Goal: Information Seeking & Learning: Compare options

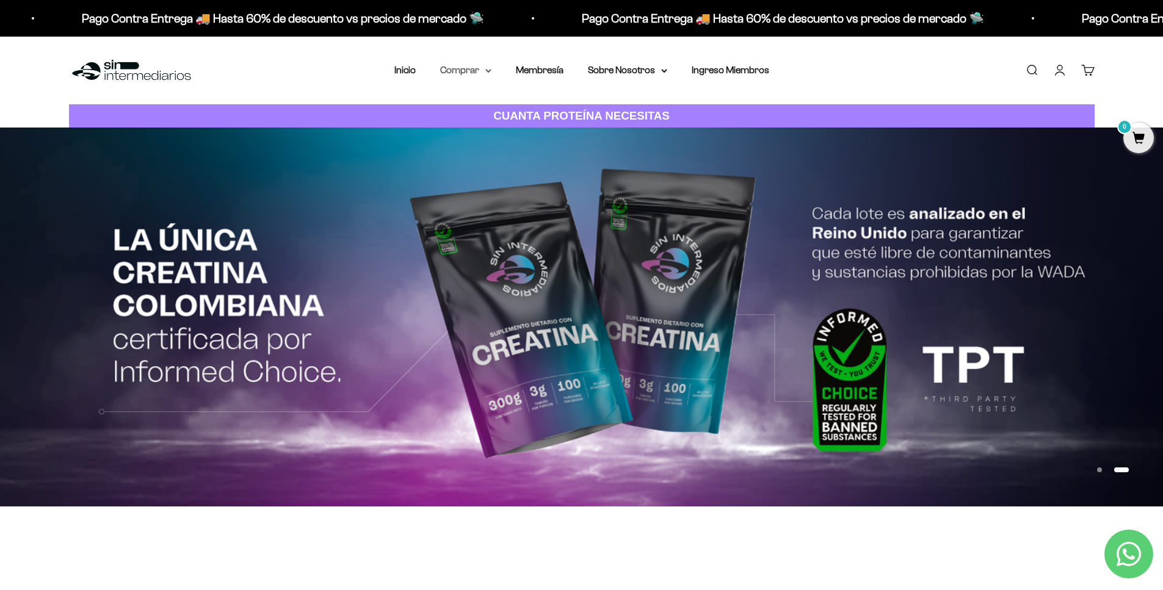
click at [486, 72] on icon at bounding box center [488, 71] width 5 height 2
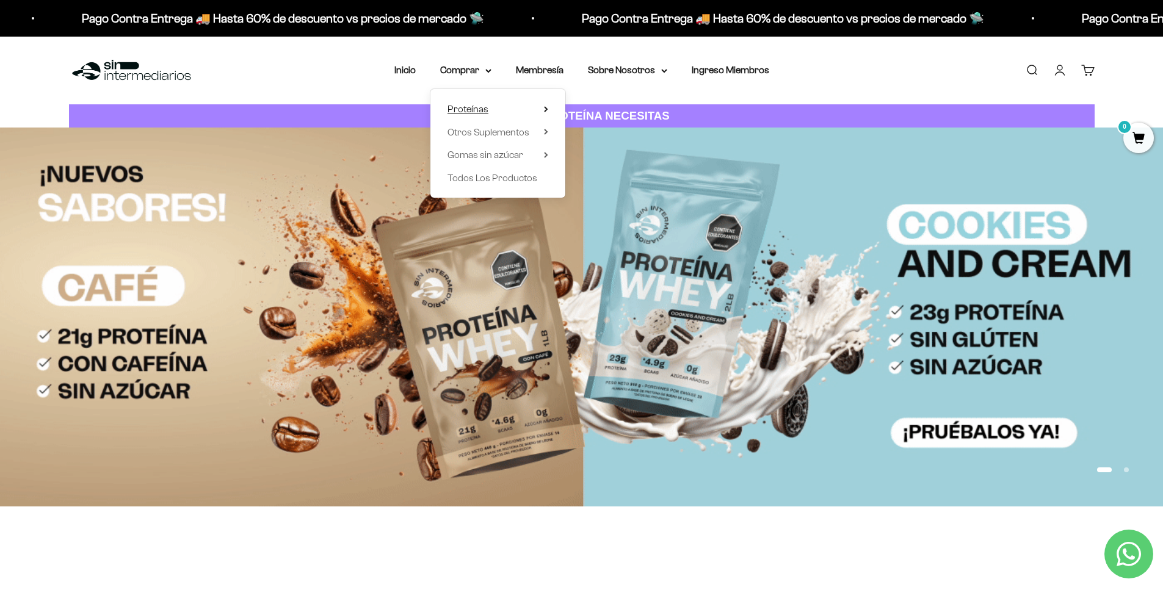
click at [525, 111] on summary "Proteínas" at bounding box center [497, 109] width 101 height 16
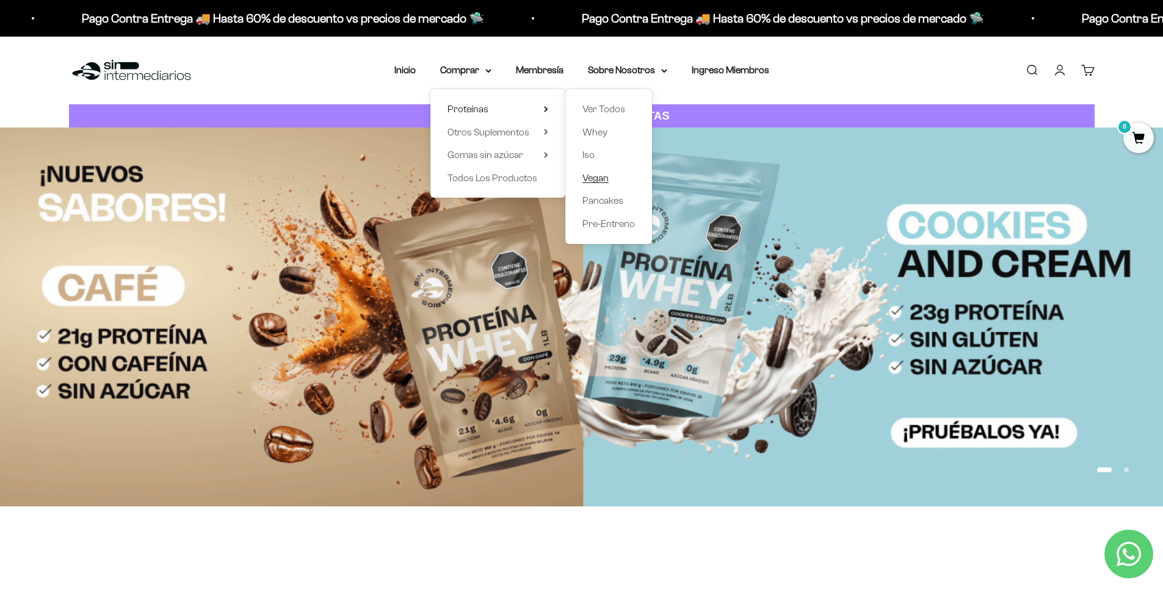
click at [595, 175] on span "Vegan" at bounding box center [595, 178] width 26 height 10
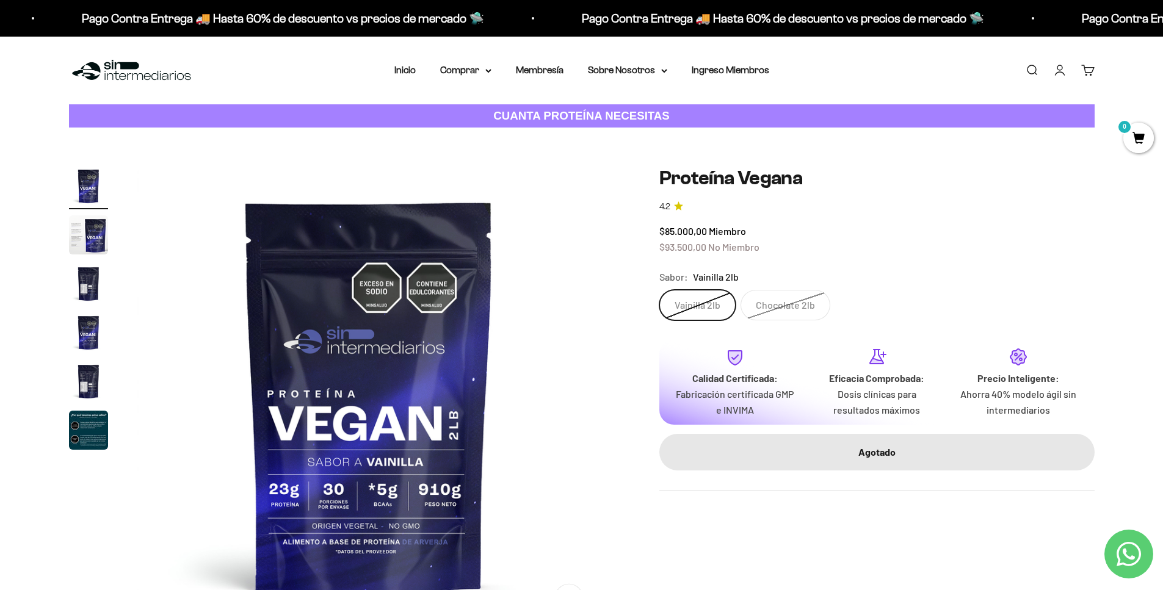
click at [963, 204] on link "4.2" at bounding box center [876, 206] width 435 height 13
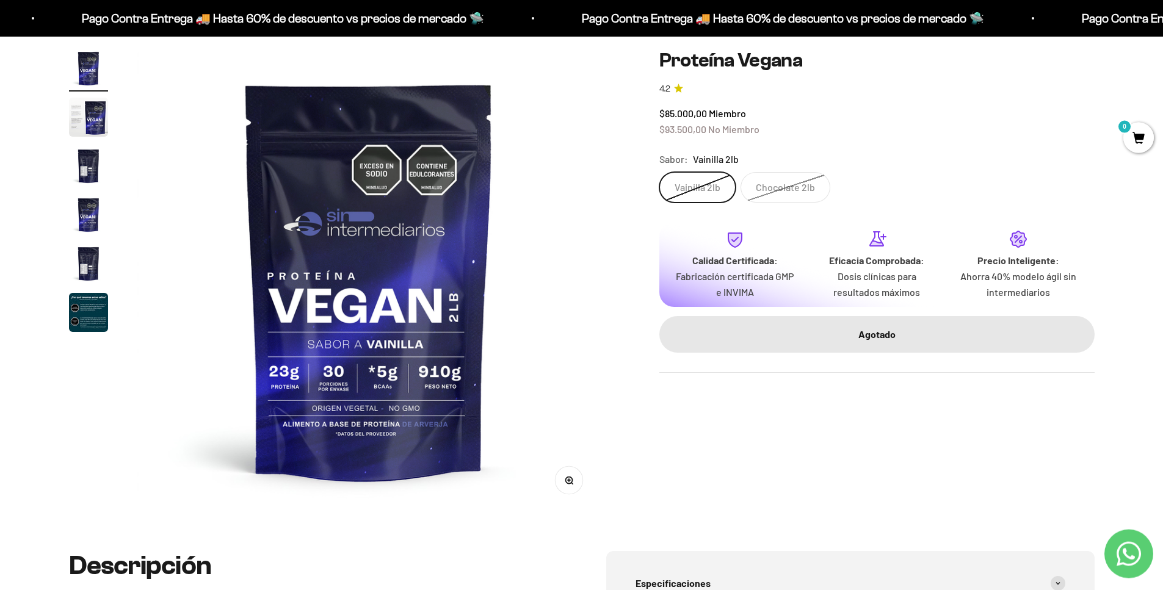
scroll to position [98, 0]
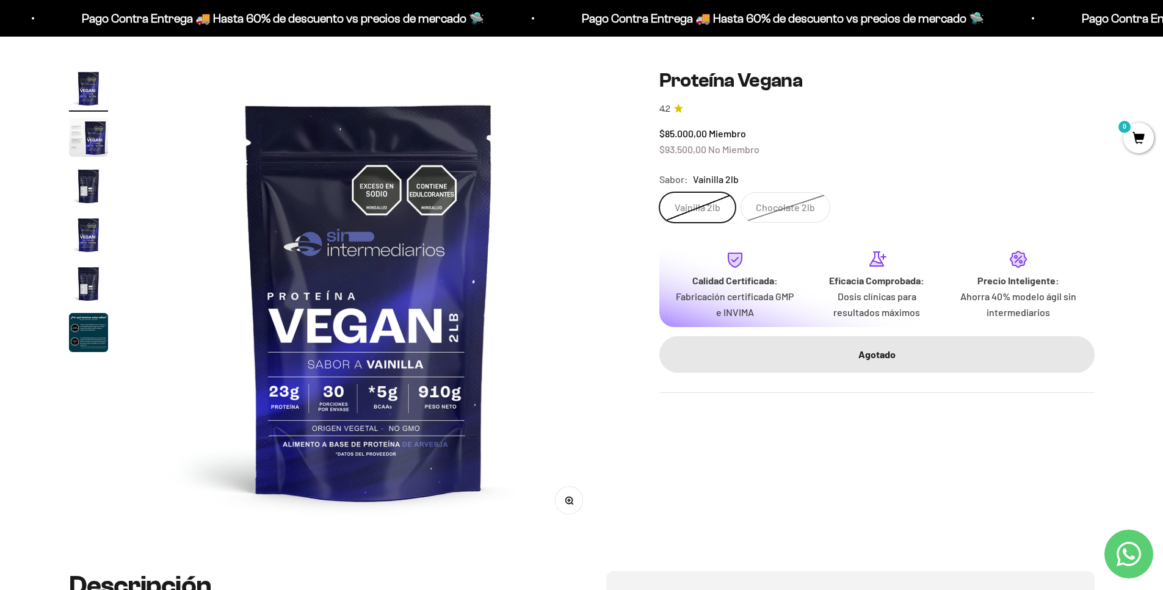
click at [786, 205] on label "Chocolate 2lb" at bounding box center [786, 207] width 90 height 31
click at [659, 192] on input "Chocolate 2lb" at bounding box center [659, 192] width 1 height 1
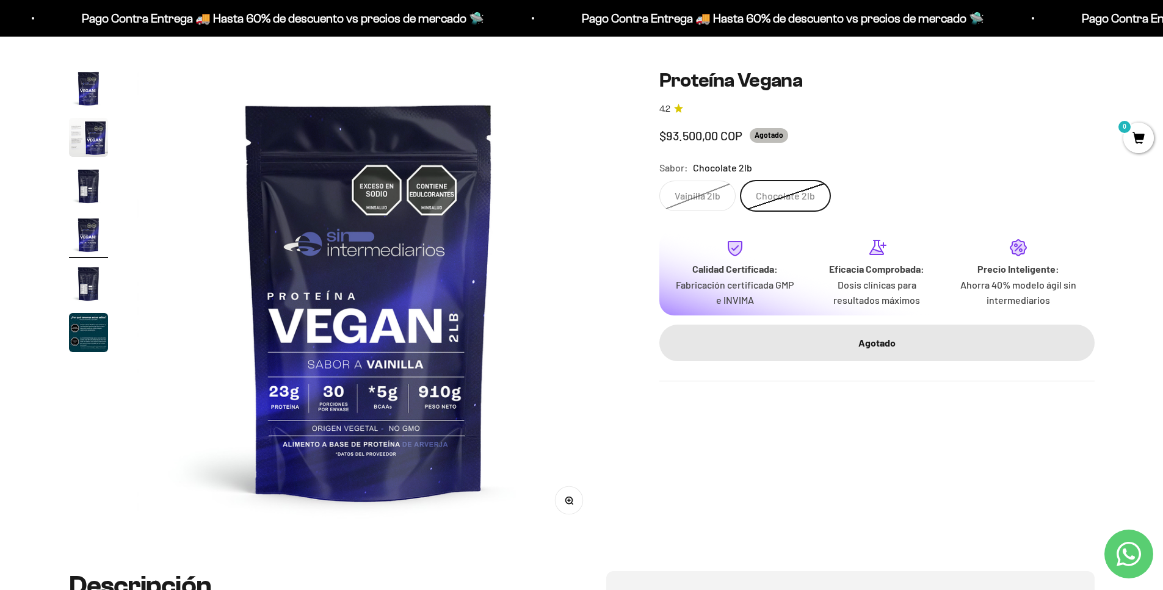
scroll to position [0, 1434]
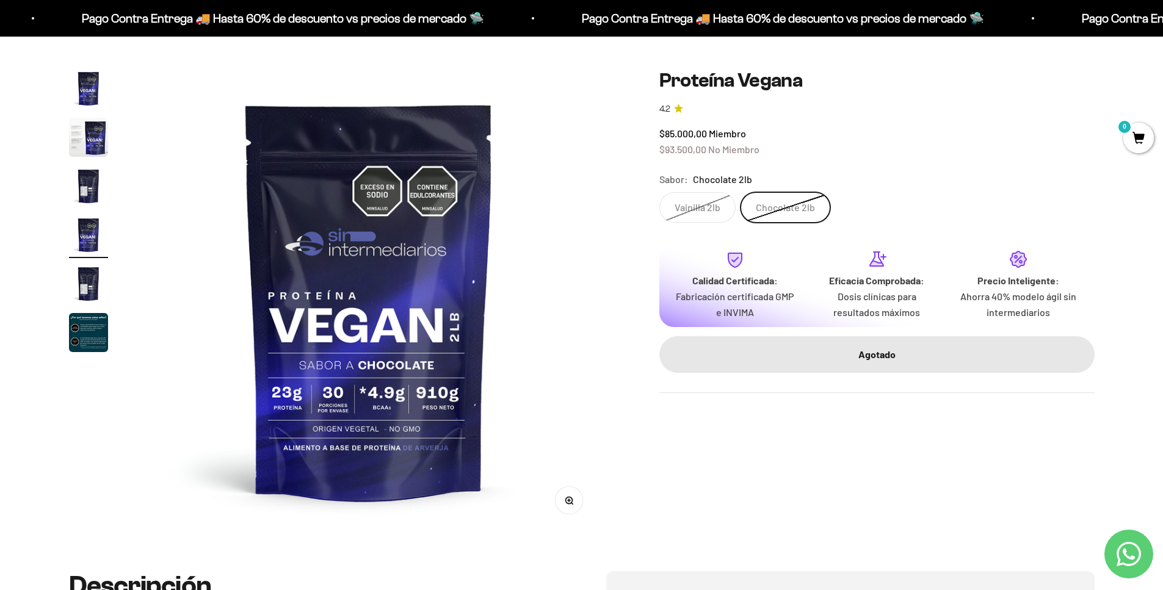
click at [681, 212] on label "Vainilla 2lb" at bounding box center [697, 207] width 76 height 31
click at [659, 192] on input "Vainilla 2lb" at bounding box center [659, 192] width 1 height 1
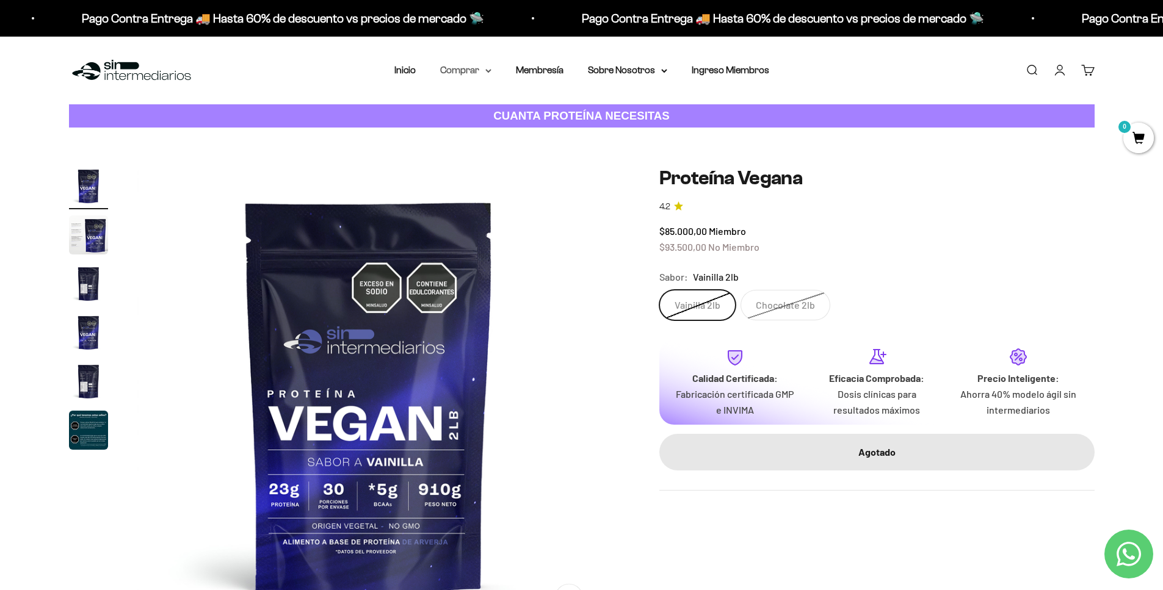
click at [487, 71] on icon at bounding box center [488, 71] width 6 height 4
click at [491, 107] on summary "Proteínas" at bounding box center [497, 109] width 101 height 16
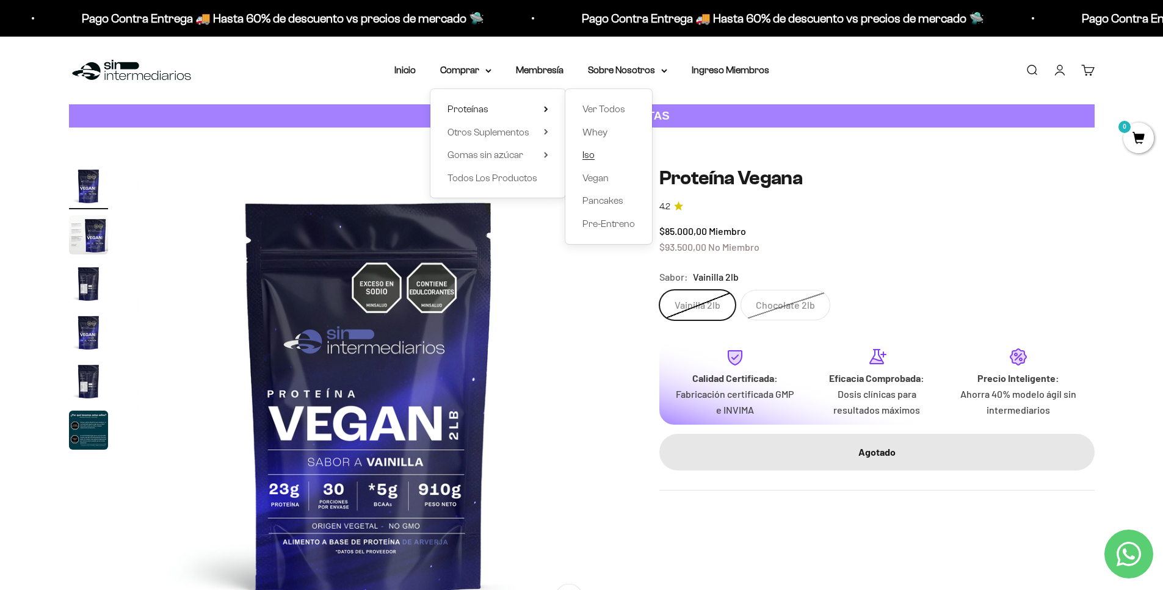
click at [585, 157] on span "Iso" at bounding box center [588, 155] width 12 height 10
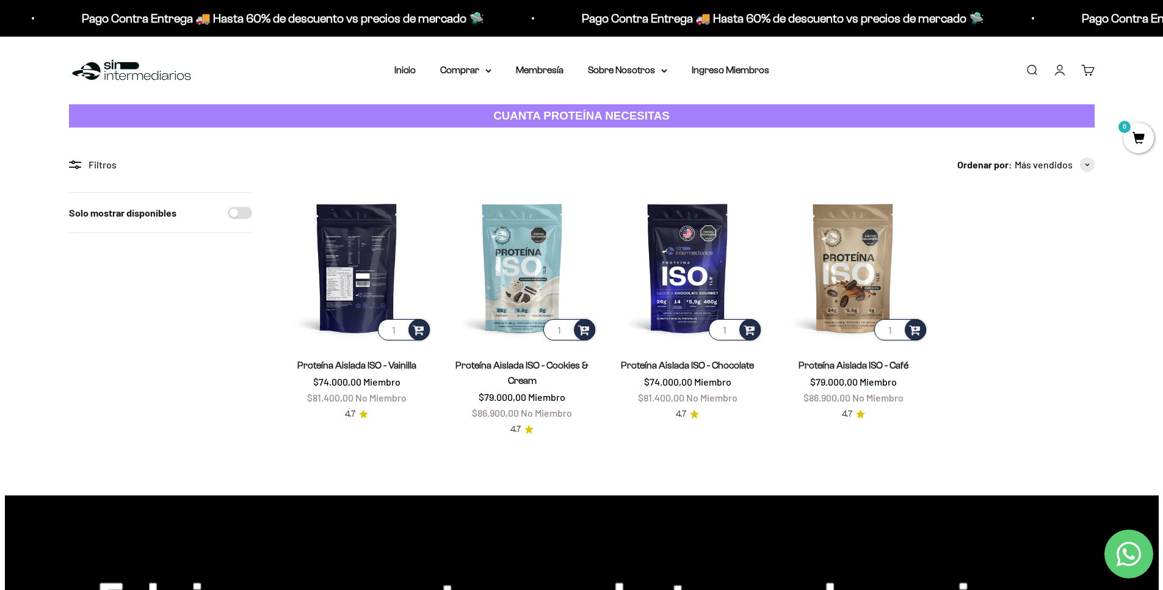
click at [337, 266] on img at bounding box center [356, 267] width 151 height 151
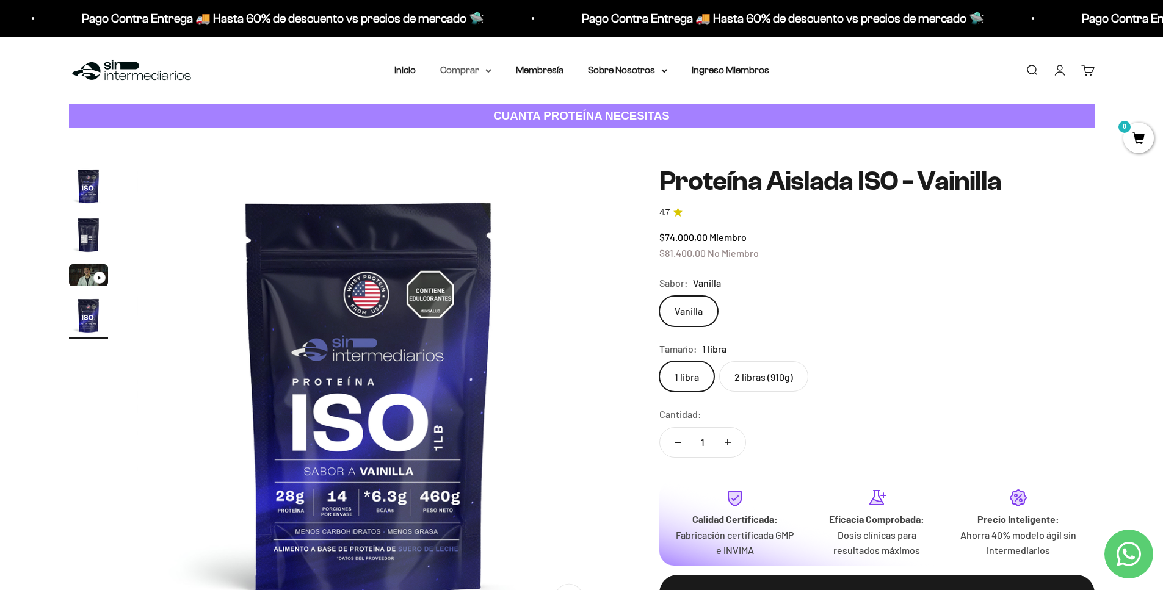
click at [481, 68] on summary "Comprar" at bounding box center [465, 70] width 51 height 16
click at [537, 106] on summary "Proteínas" at bounding box center [497, 109] width 101 height 16
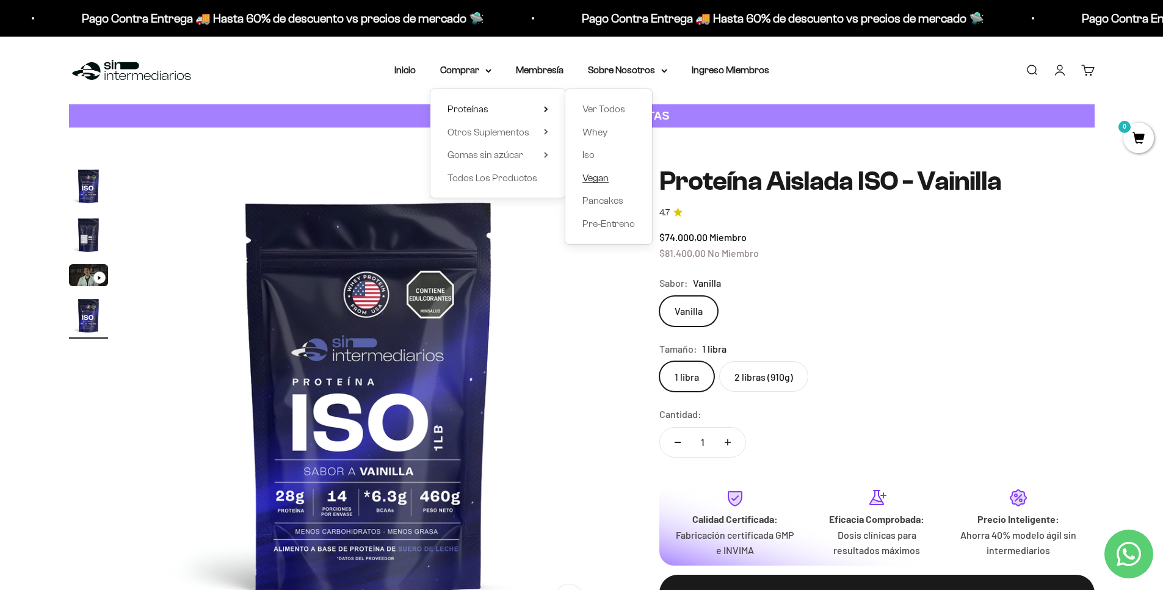
click at [595, 179] on span "Vegan" at bounding box center [595, 178] width 26 height 10
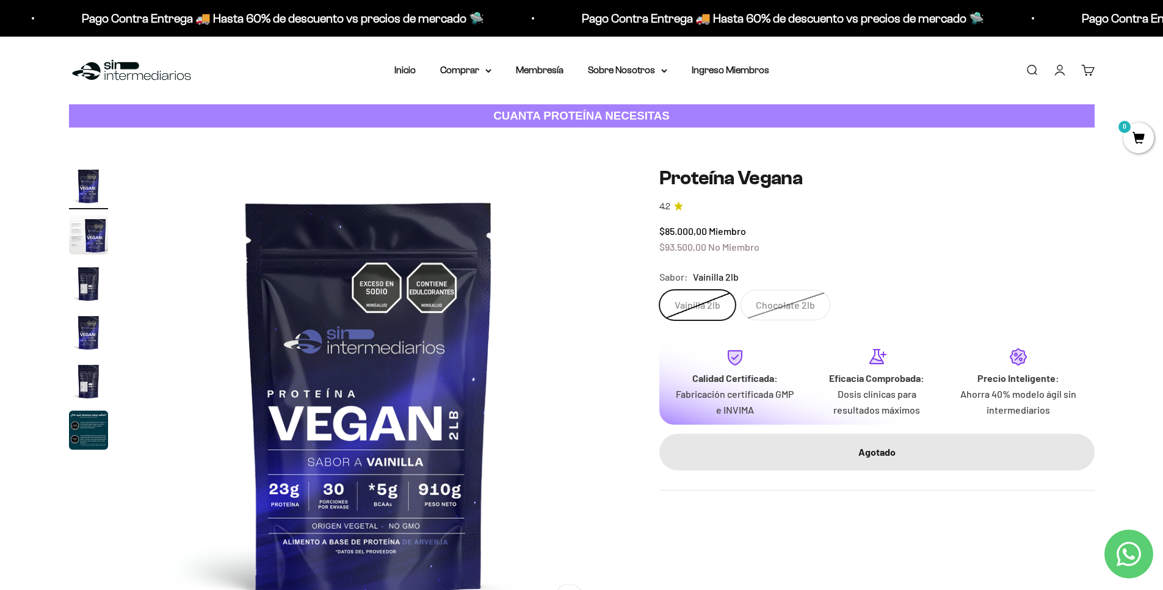
click at [92, 290] on img "Ir al artículo 3" at bounding box center [88, 283] width 39 height 39
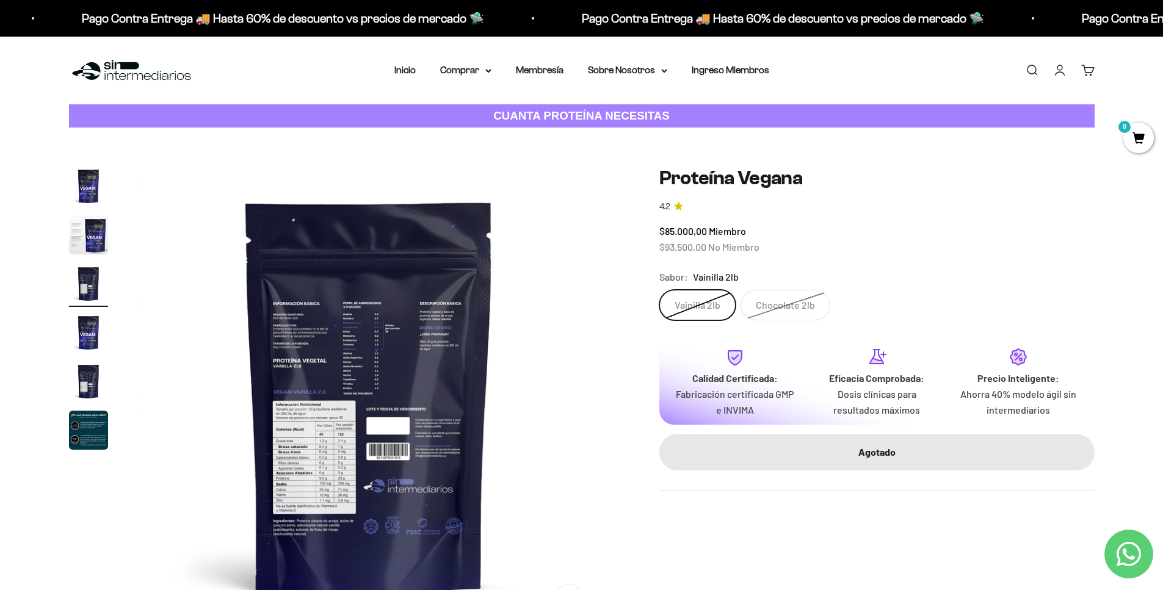
scroll to position [0, 956]
click at [486, 72] on icon at bounding box center [488, 71] width 6 height 4
click at [535, 108] on summary "Proteínas" at bounding box center [497, 109] width 101 height 16
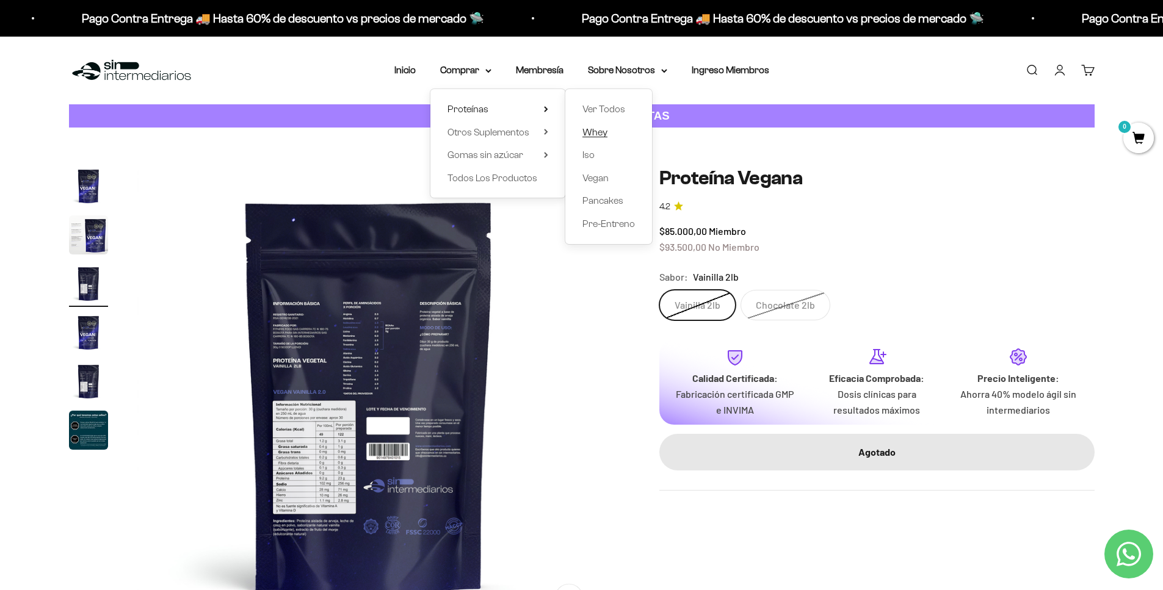
click at [597, 132] on span "Whey" at bounding box center [594, 132] width 25 height 10
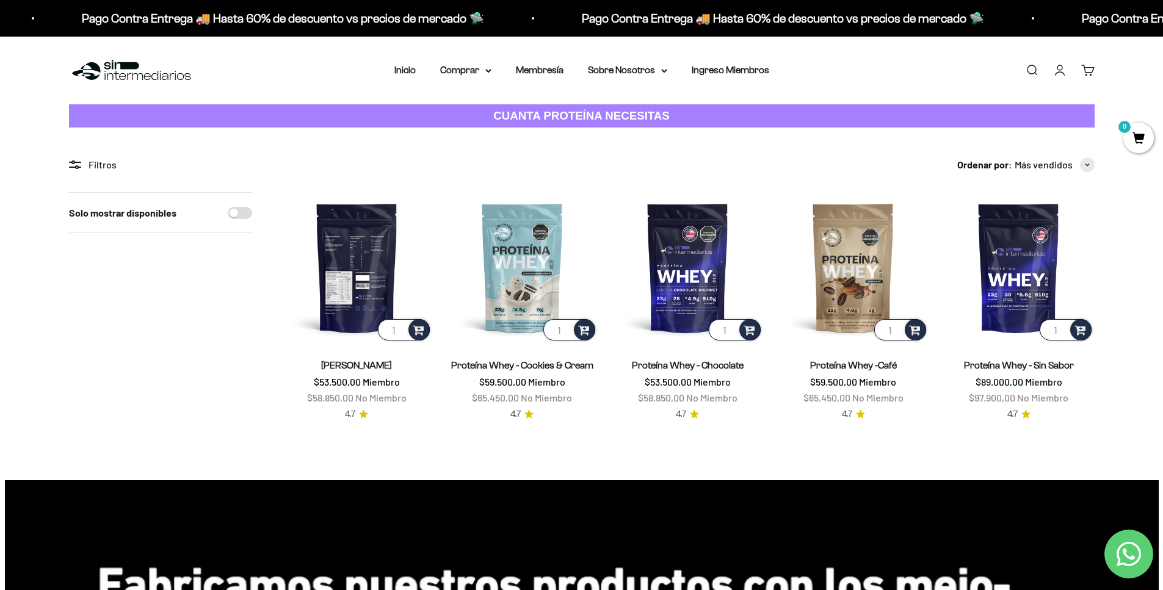
click at [351, 265] on img at bounding box center [356, 267] width 151 height 151
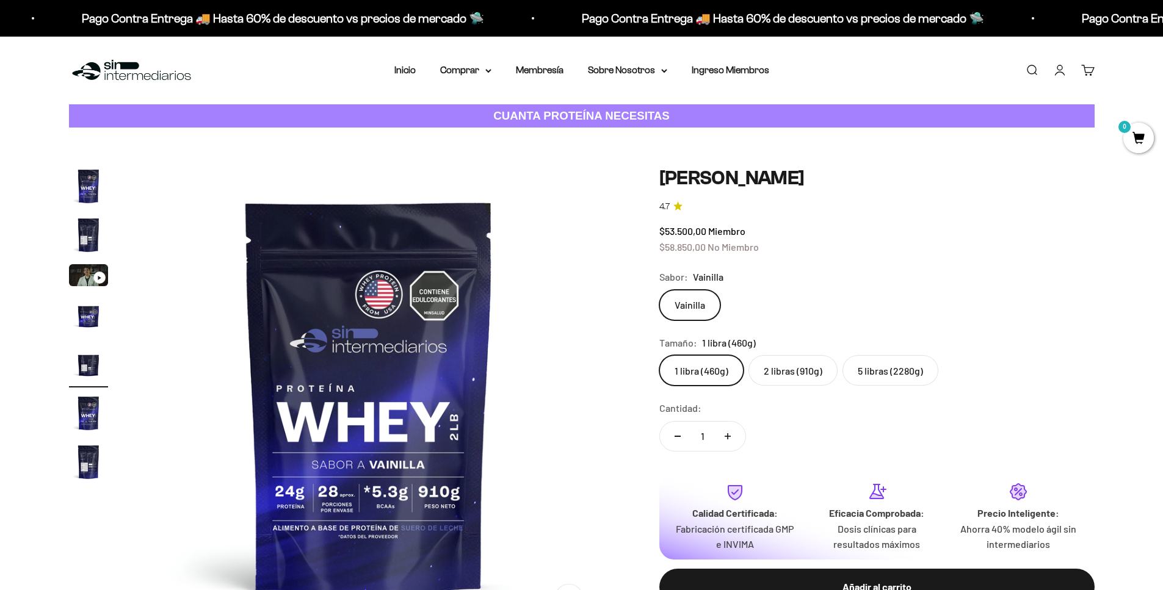
click at [83, 443] on img "Ir al artículo 7" at bounding box center [88, 462] width 39 height 39
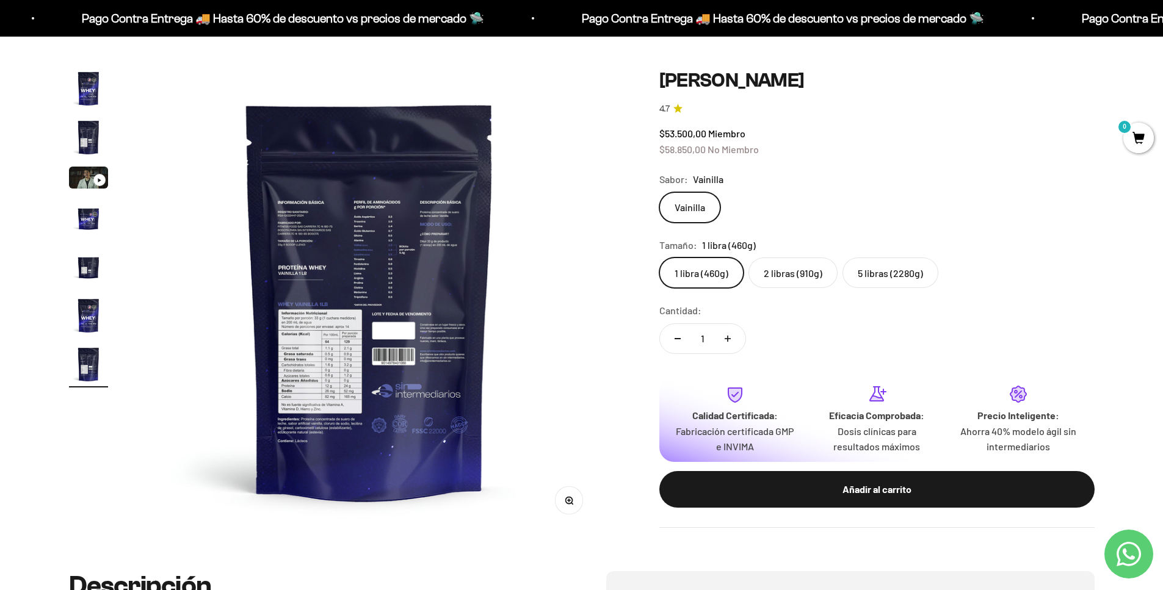
scroll to position [0, 2869]
click at [405, 247] on img at bounding box center [368, 300] width 463 height 463
click at [329, 426] on img at bounding box center [368, 300] width 463 height 463
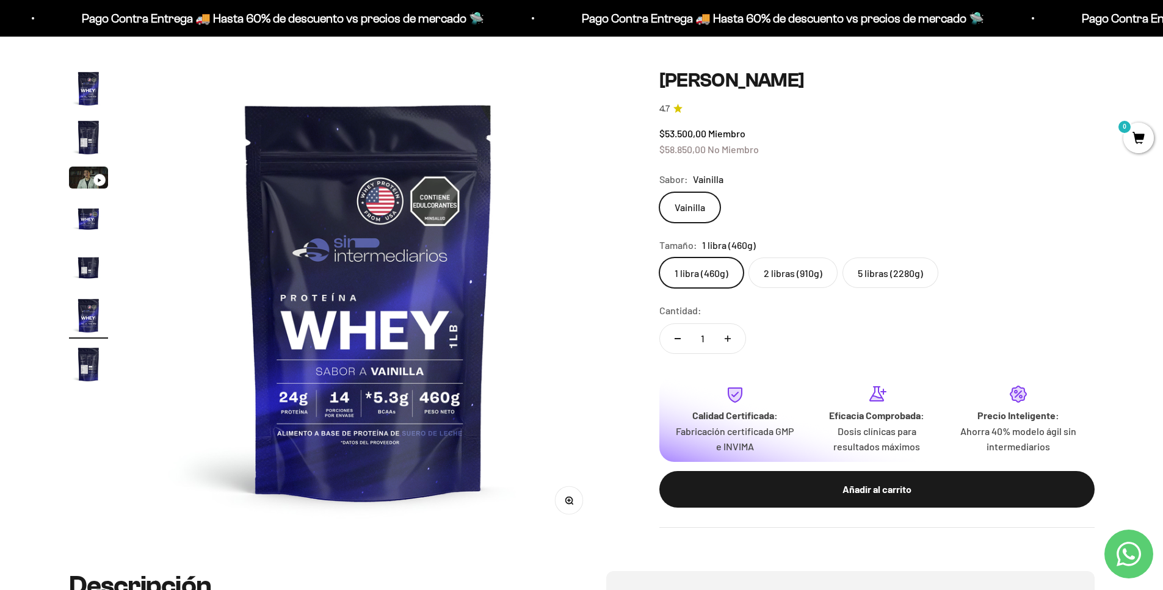
click at [323, 372] on img at bounding box center [368, 300] width 463 height 463
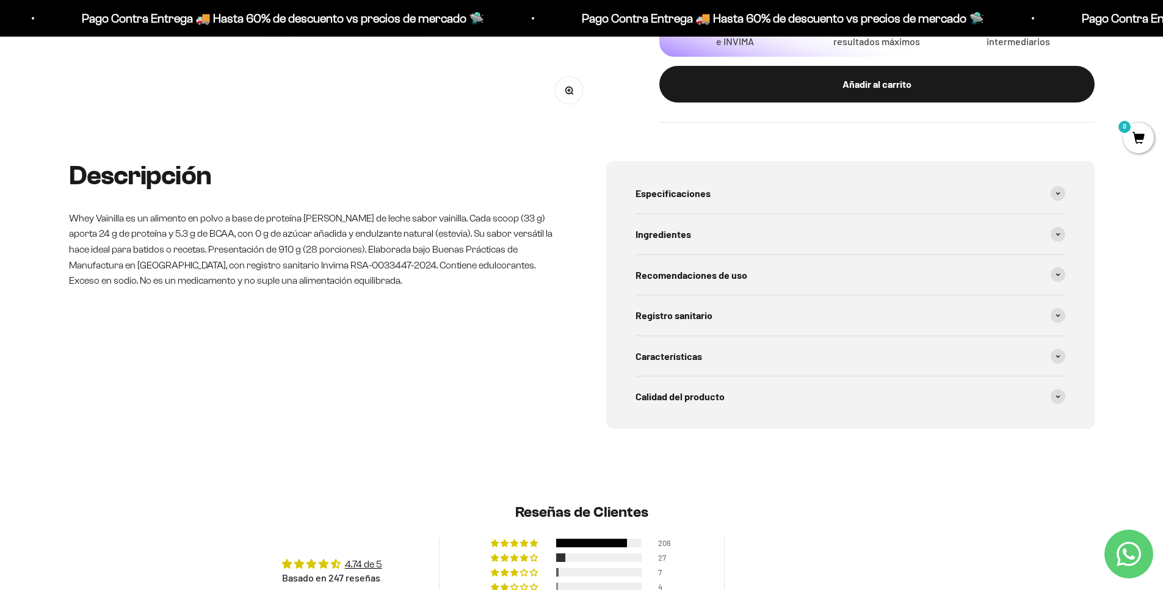
scroll to position [0, 1912]
click at [724, 231] on div "Ingredientes" at bounding box center [851, 234] width 430 height 40
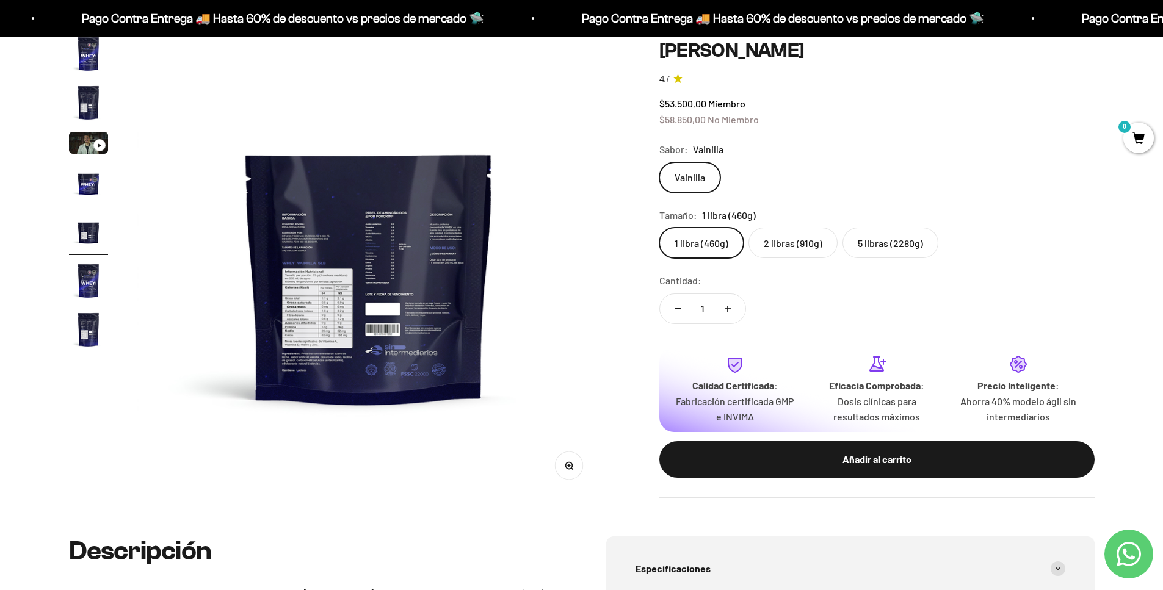
scroll to position [0, 0]
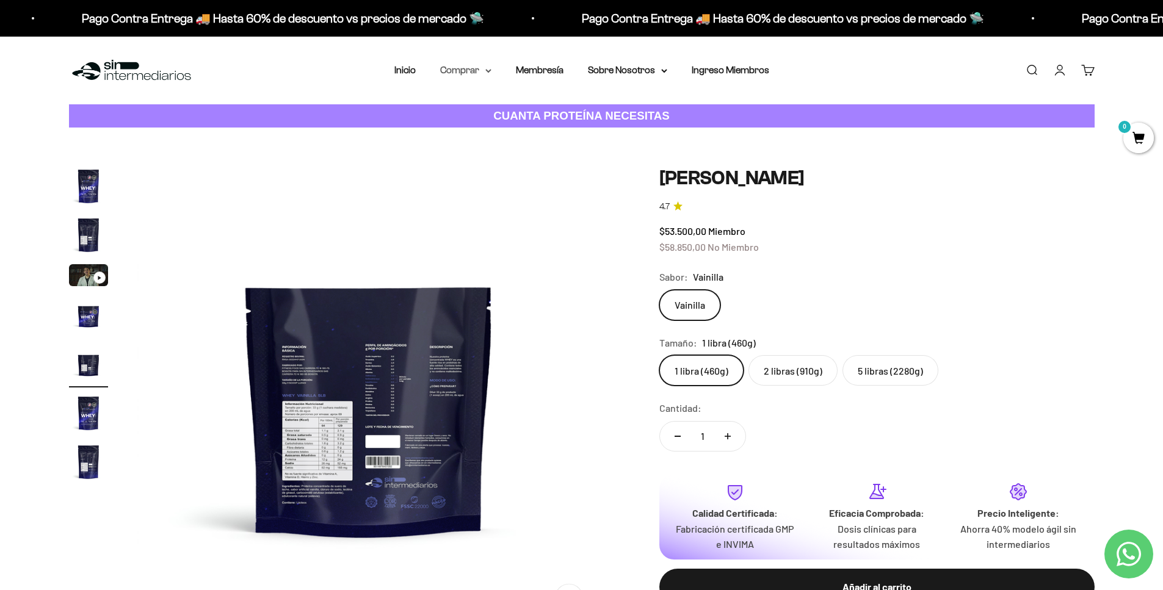
click at [485, 70] on icon at bounding box center [488, 71] width 6 height 4
click at [473, 110] on span "Proteínas" at bounding box center [467, 109] width 41 height 10
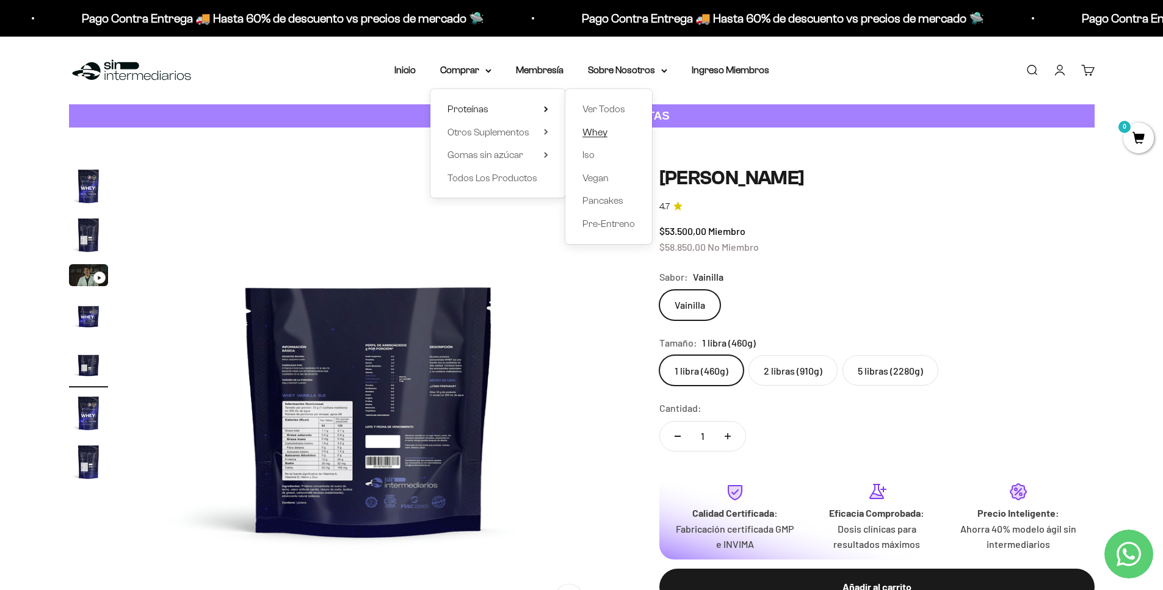
click at [598, 131] on span "Whey" at bounding box center [594, 132] width 25 height 10
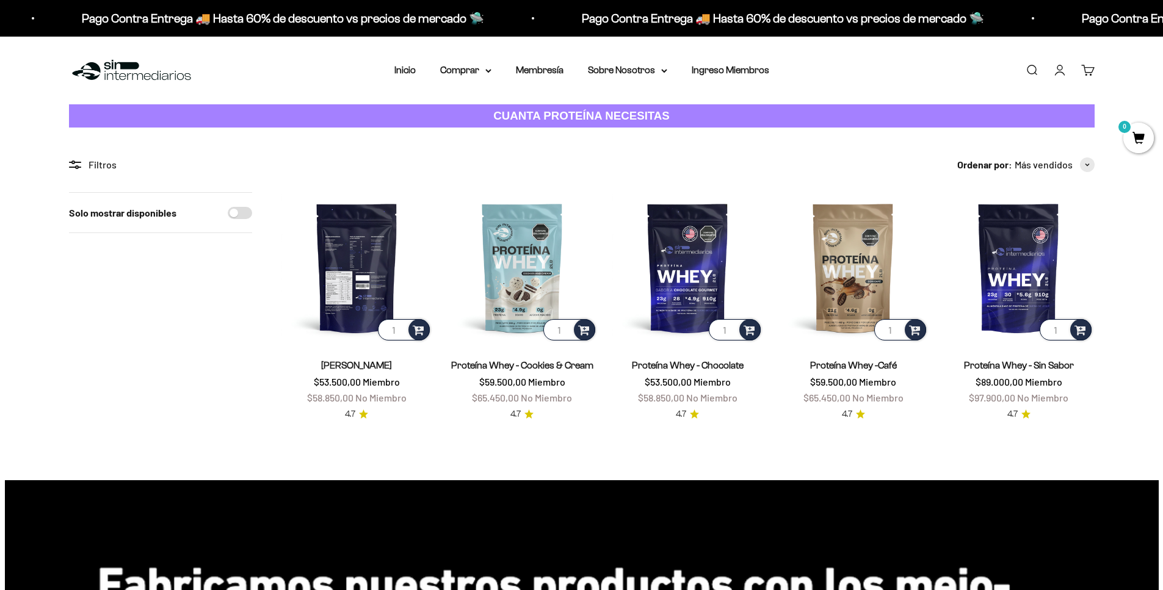
click at [347, 267] on img at bounding box center [356, 267] width 151 height 151
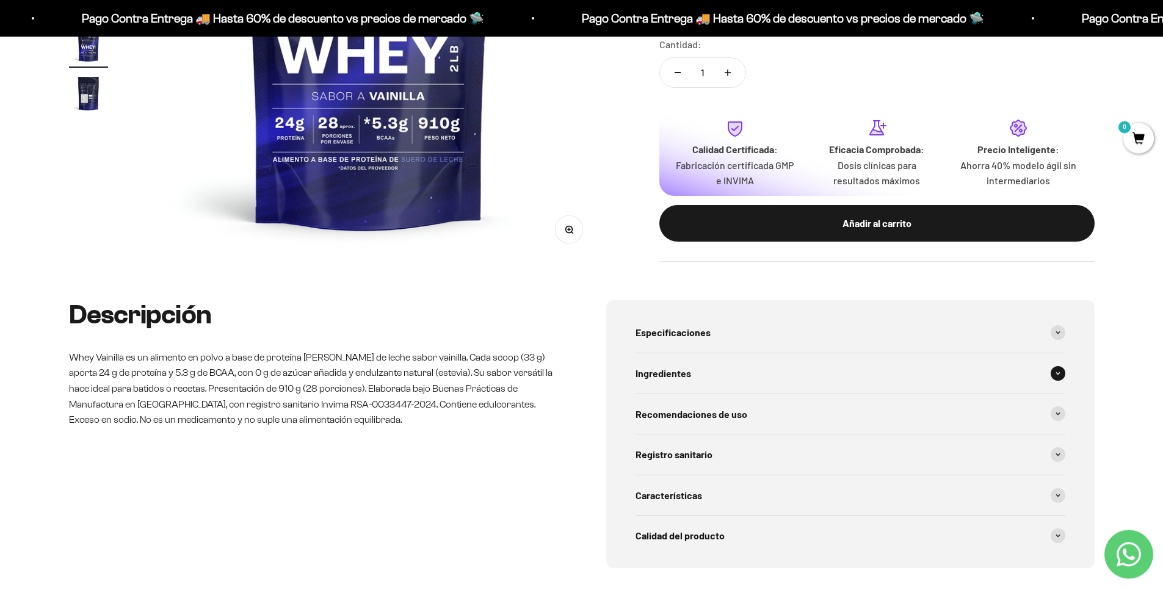
scroll to position [0, 2391]
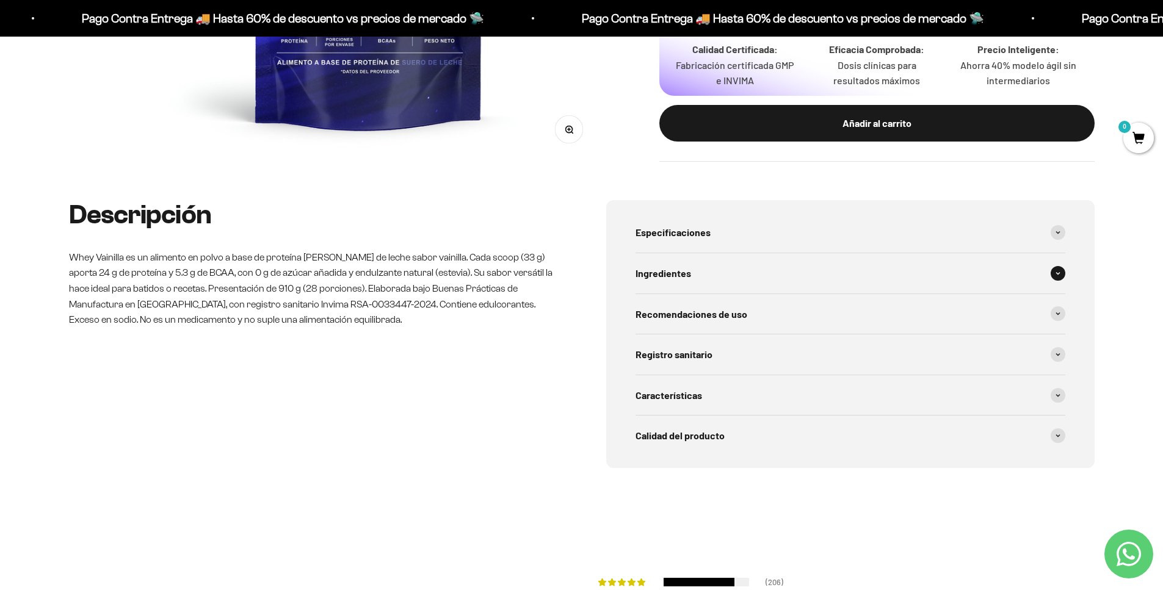
click at [652, 273] on span "Ingredientes" at bounding box center [664, 274] width 56 height 16
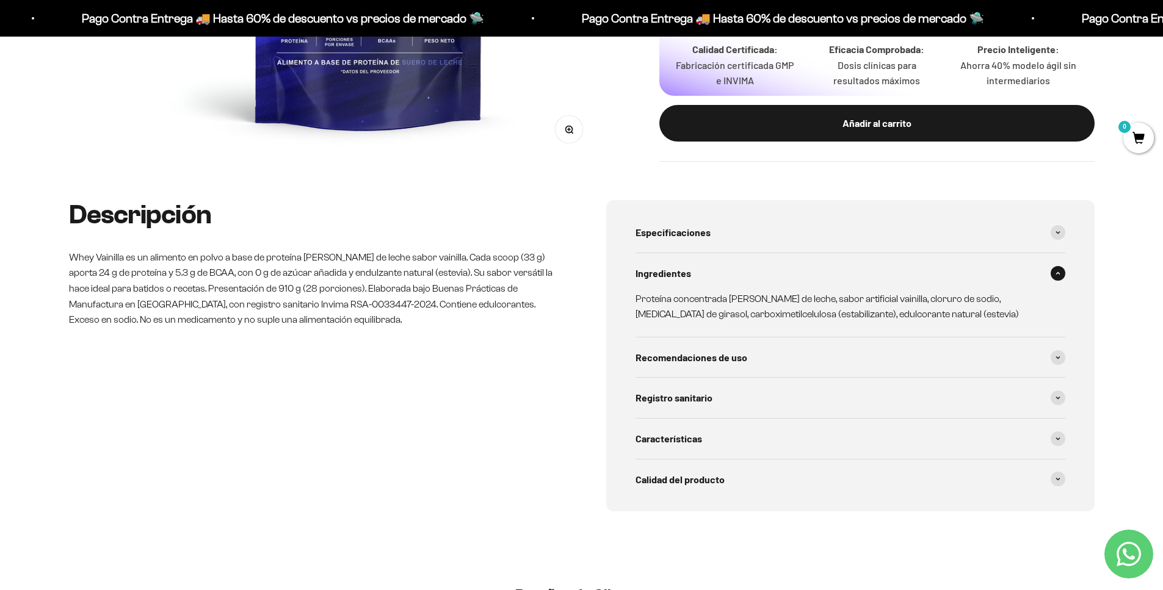
click at [652, 273] on span "Ingredientes" at bounding box center [664, 274] width 56 height 16
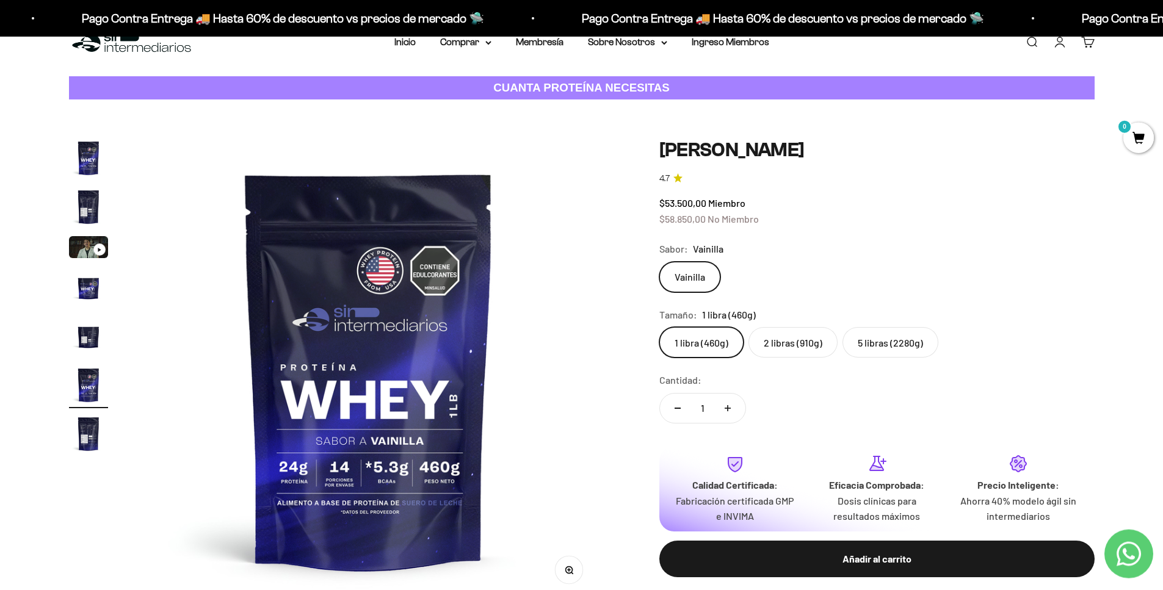
scroll to position [0, 0]
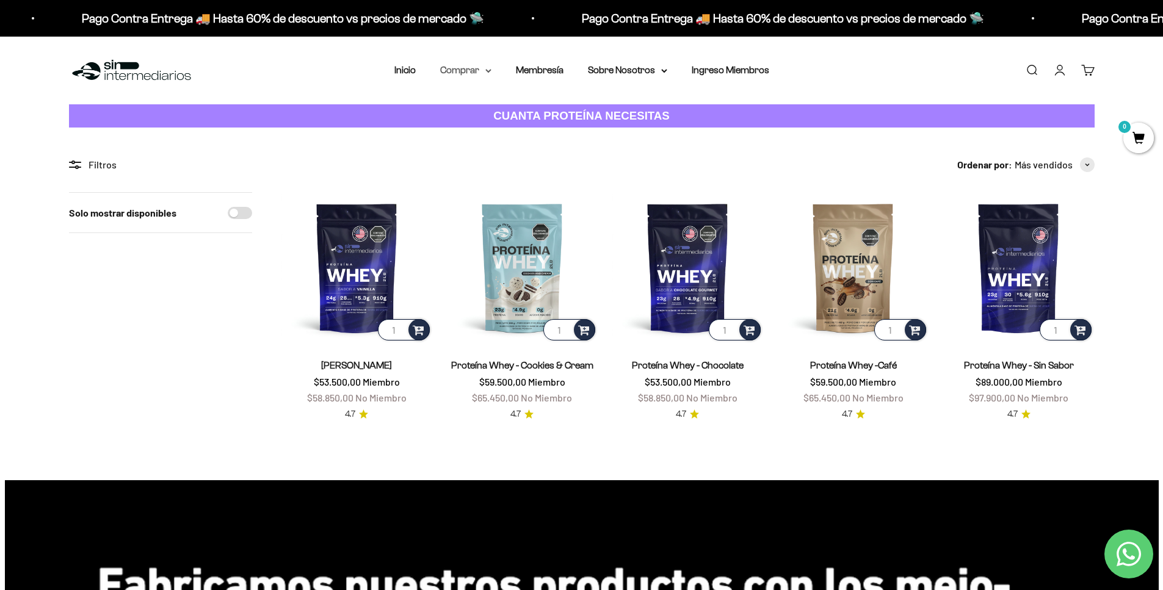
click at [480, 70] on summary "Comprar" at bounding box center [465, 70] width 51 height 16
click at [544, 109] on icon at bounding box center [546, 109] width 4 height 6
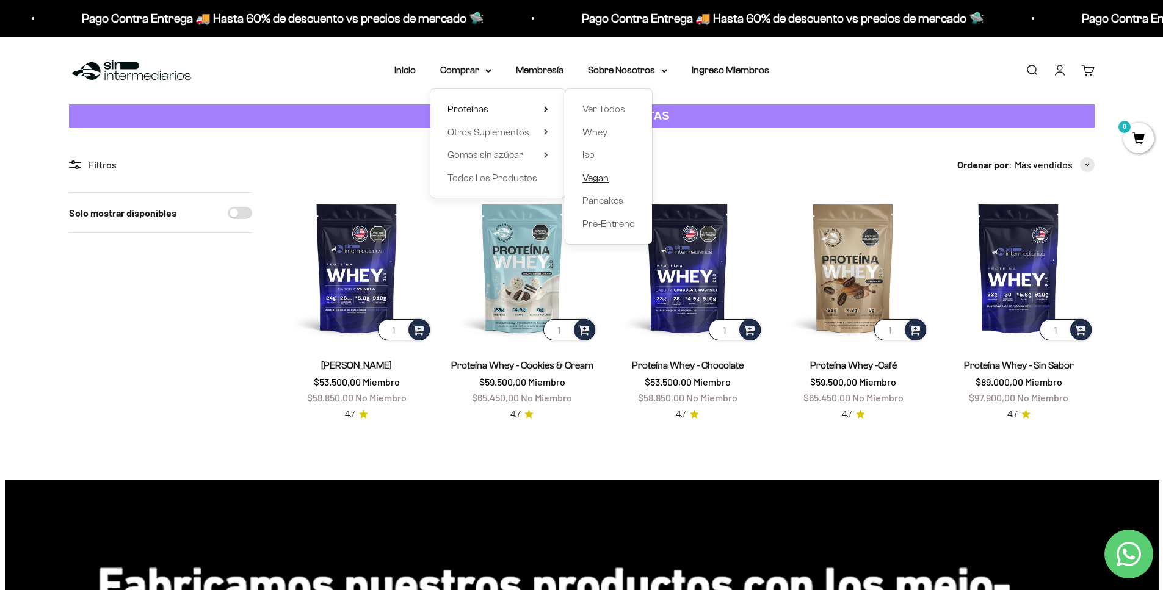
click at [588, 178] on span "Vegan" at bounding box center [595, 178] width 26 height 10
